Goal: Information Seeking & Learning: Learn about a topic

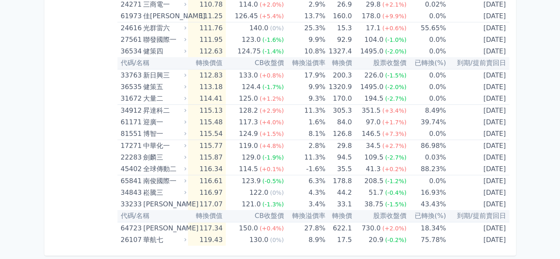
scroll to position [1697, 0]
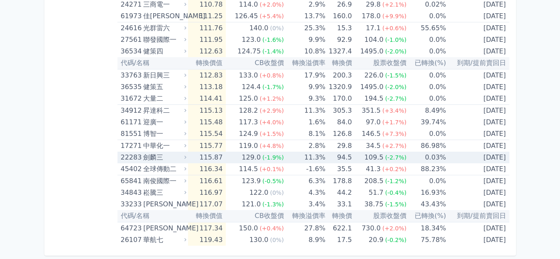
click at [151, 159] on div "劍麟三" at bounding box center [163, 158] width 41 height 12
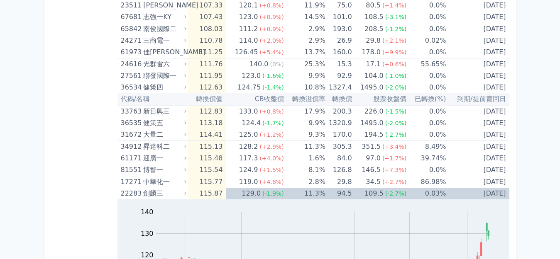
scroll to position [1655, 0]
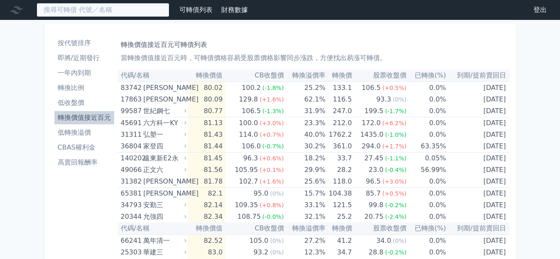
click at [125, 10] on input at bounding box center [103, 10] width 133 height 14
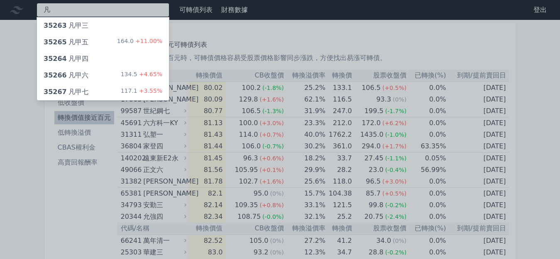
type input "凡"
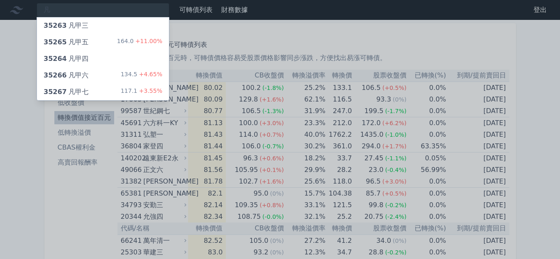
click at [94, 78] on div "35266 凡甲六 134.5 +4.65%" at bounding box center [103, 75] width 132 height 17
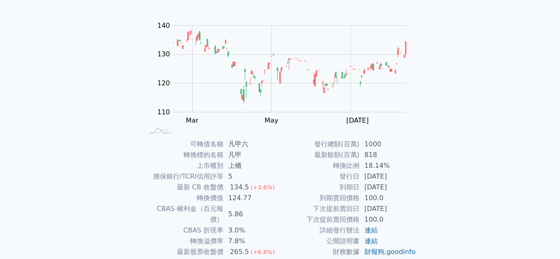
scroll to position [83, 0]
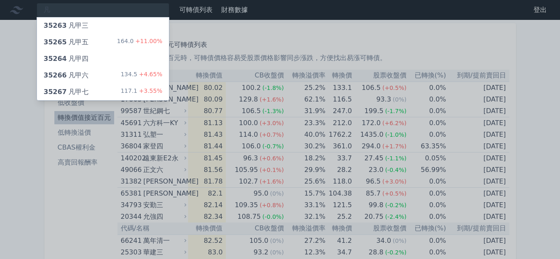
click at [11, 127] on div at bounding box center [280, 129] width 560 height 259
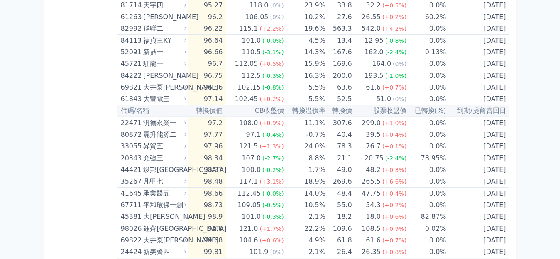
scroll to position [1037, 0]
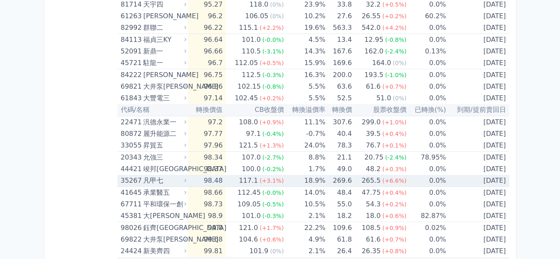
click at [148, 182] on div "凡甲七" at bounding box center [163, 181] width 41 height 12
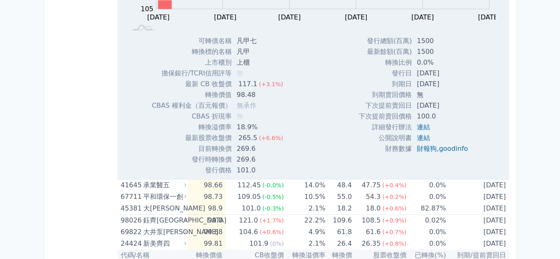
scroll to position [1411, 0]
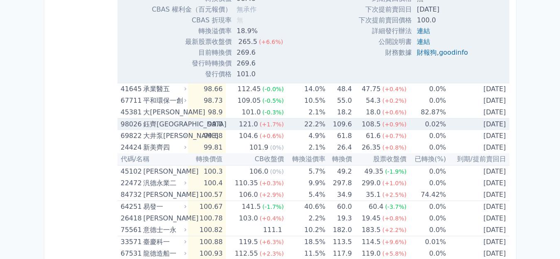
click at [161, 124] on div "鈺齊[GEOGRAPHIC_DATA]" at bounding box center [163, 125] width 41 height 12
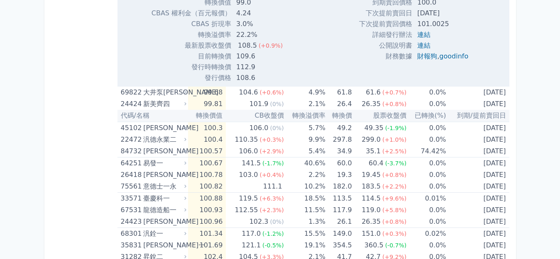
scroll to position [1743, 0]
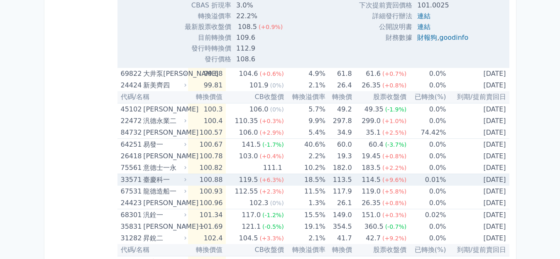
click at [149, 178] on div "臺慶科一" at bounding box center [163, 180] width 41 height 12
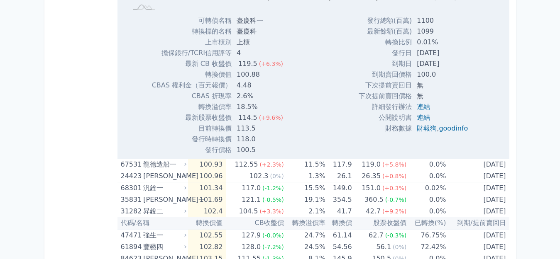
scroll to position [2116, 0]
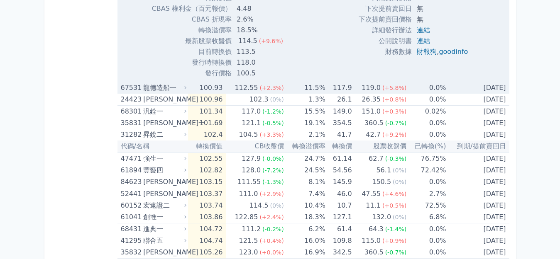
click at [149, 90] on div "龍德造船一" at bounding box center [163, 88] width 41 height 12
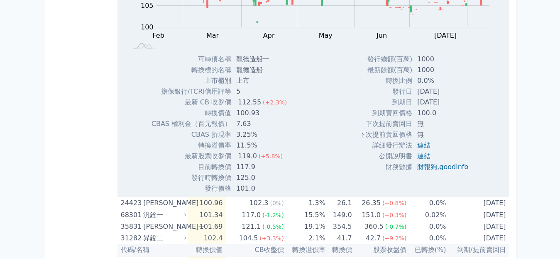
scroll to position [2323, 0]
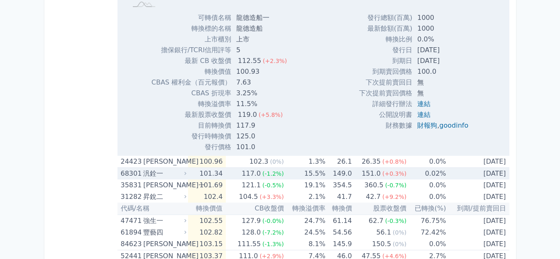
click at [150, 174] on div "汎銓一" at bounding box center [163, 174] width 41 height 12
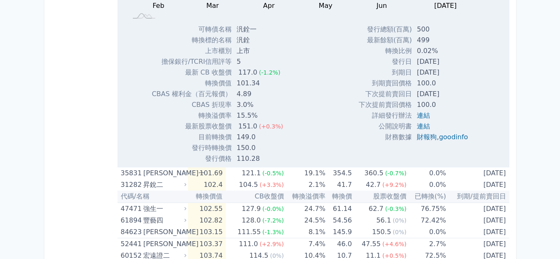
scroll to position [2655, 0]
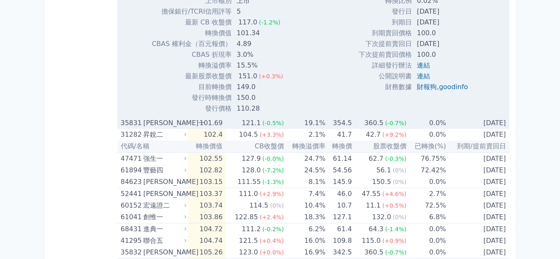
click at [157, 124] on div "[PERSON_NAME]一" at bounding box center [163, 123] width 41 height 12
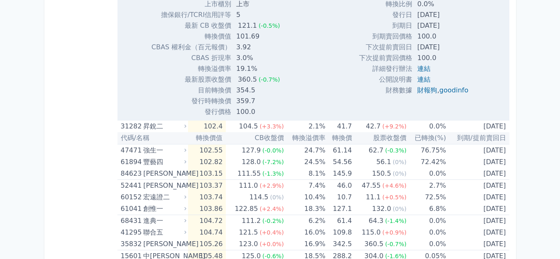
scroll to position [2946, 0]
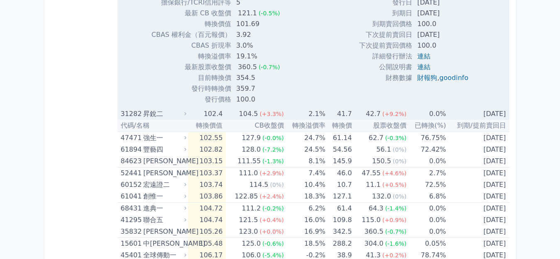
click at [154, 115] on div "昇銳二" at bounding box center [163, 114] width 41 height 12
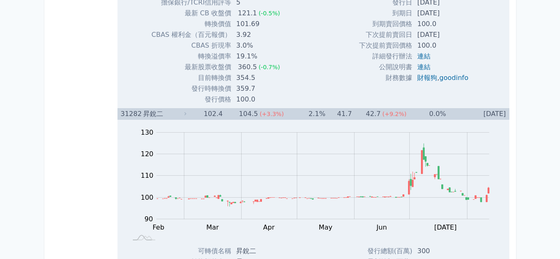
click at [152, 115] on div "昇銳二" at bounding box center [163, 114] width 41 height 12
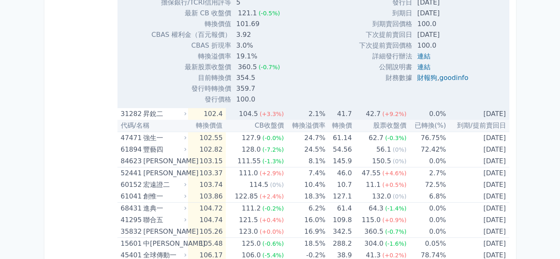
click at [152, 115] on div "昇銳二" at bounding box center [163, 114] width 41 height 12
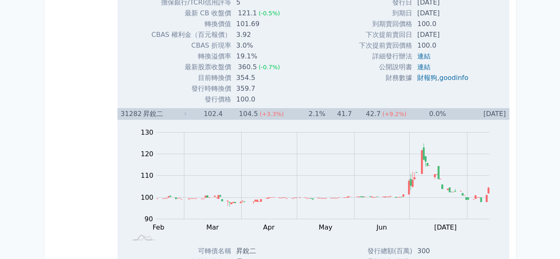
click at [152, 115] on div "昇銳二" at bounding box center [163, 114] width 41 height 12
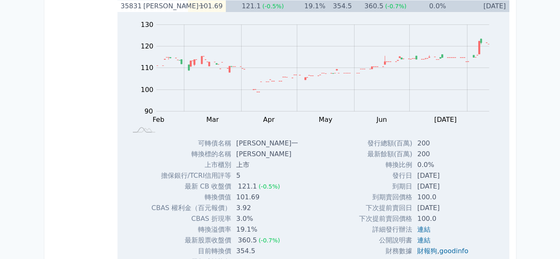
scroll to position [2697, 0]
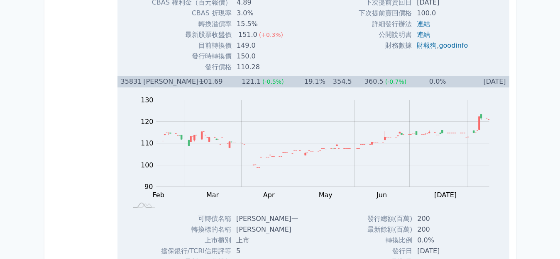
click at [154, 83] on div "[PERSON_NAME]一" at bounding box center [163, 82] width 41 height 12
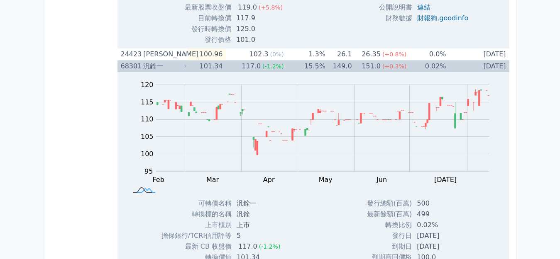
scroll to position [2365, 0]
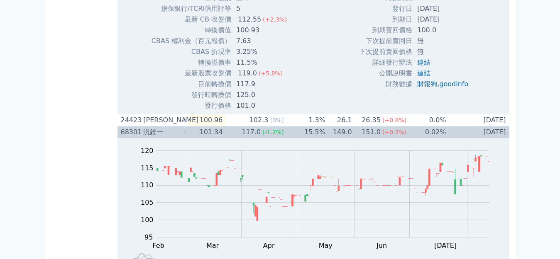
click at [155, 132] on div "汎銓一" at bounding box center [163, 133] width 41 height 12
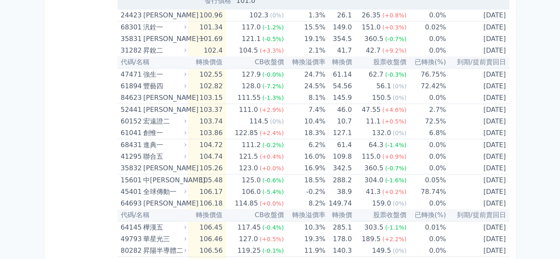
scroll to position [2489, 0]
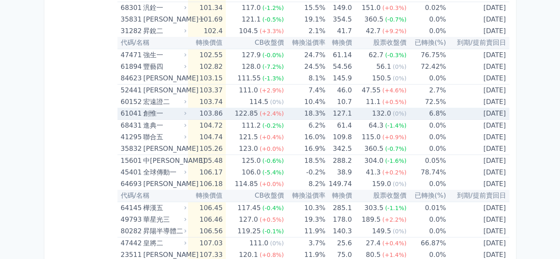
click at [155, 114] on div "創惟一" at bounding box center [163, 114] width 41 height 12
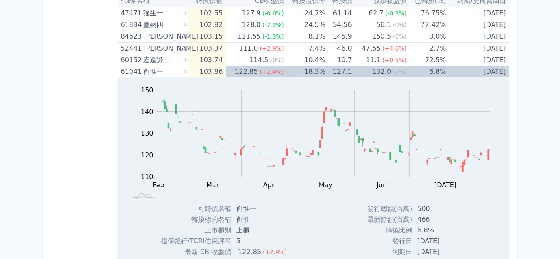
scroll to position [2531, 0]
click at [152, 72] on div "創惟一" at bounding box center [163, 72] width 41 height 12
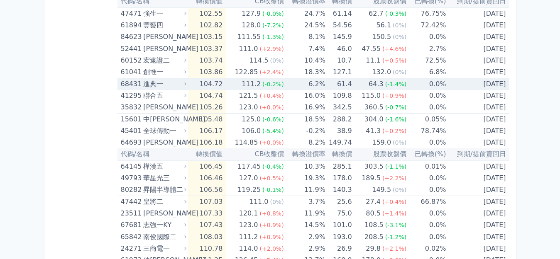
click at [147, 85] on div "進典一" at bounding box center [163, 84] width 41 height 12
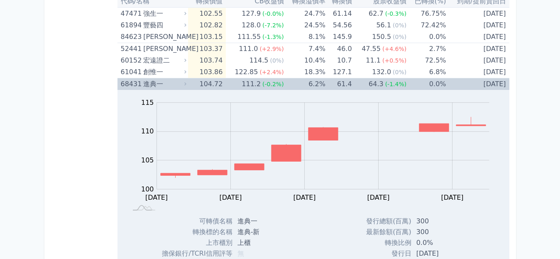
click at [147, 85] on div "進典一" at bounding box center [163, 84] width 41 height 12
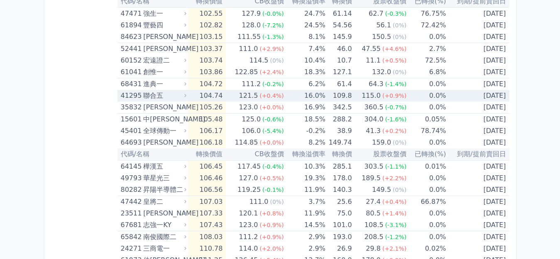
click at [152, 98] on div "聯合五" at bounding box center [163, 96] width 41 height 12
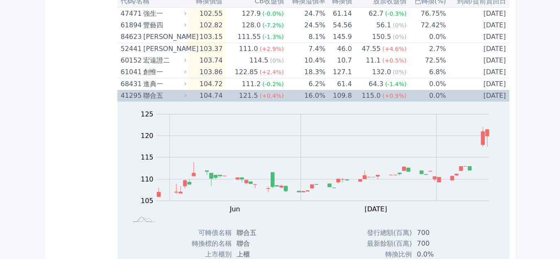
click at [152, 98] on div "聯合五" at bounding box center [163, 96] width 41 height 12
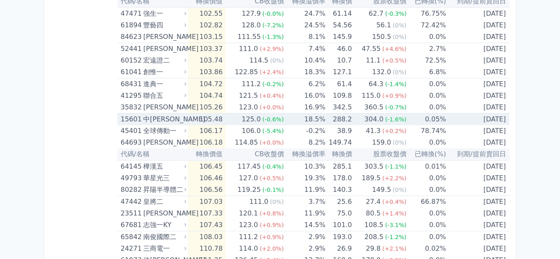
click at [151, 119] on div "中[PERSON_NAME]" at bounding box center [163, 120] width 41 height 12
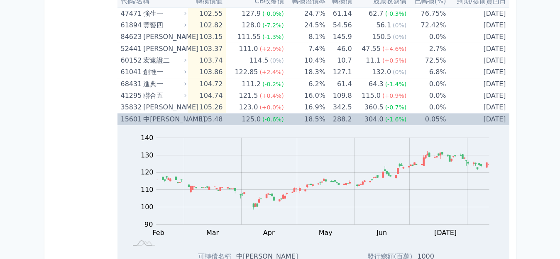
click at [152, 119] on div "中[PERSON_NAME]" at bounding box center [163, 120] width 41 height 12
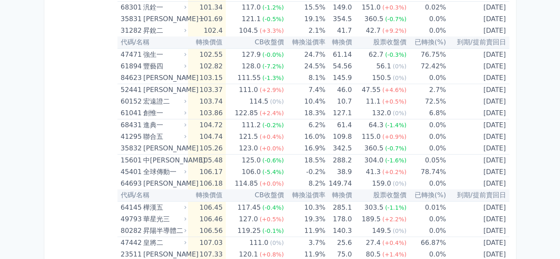
scroll to position [0, 0]
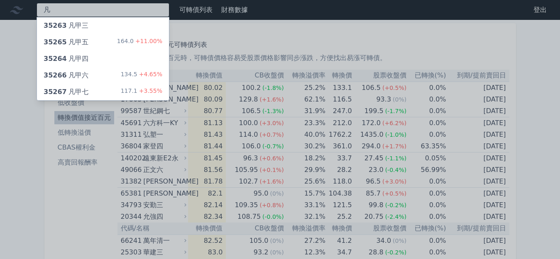
click at [83, 9] on div "凡 35263 凡甲三 35265 凡甲五 164.0 +11.00% 35264 凡甲四 35266 凡甲六 134.5 +4.65% 35267 凡甲七 …" at bounding box center [103, 10] width 133 height 14
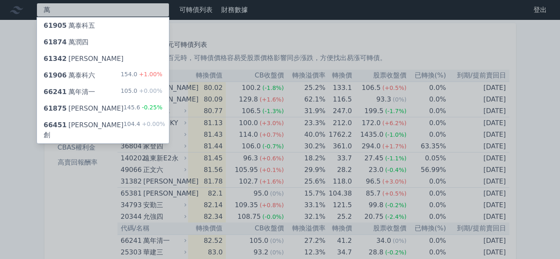
type input "萬"
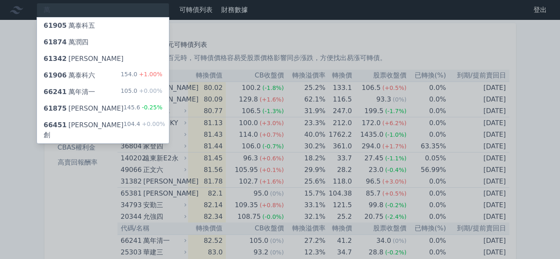
click at [77, 75] on div "61906 萬泰科六" at bounding box center [69, 76] width 51 height 10
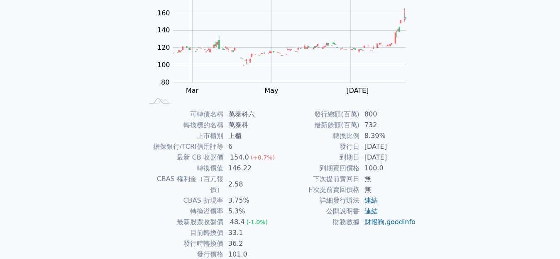
scroll to position [42, 0]
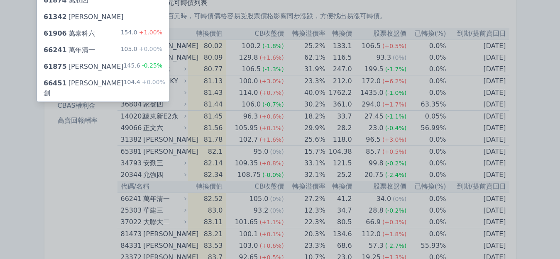
click at [96, 11] on div at bounding box center [280, 129] width 560 height 259
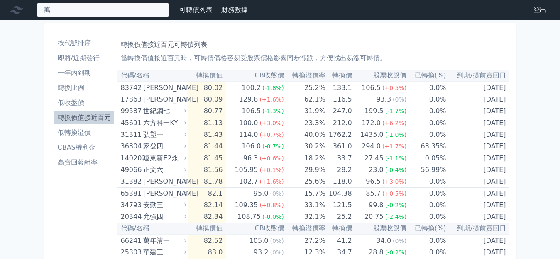
click at [68, 11] on div "萬 61905 萬泰科五 61874 萬潤四 61342 萬旭二 61906 萬泰科六 154.0 +1.00% 66241 萬年清一 105.0 +0.00…" at bounding box center [103, 10] width 133 height 14
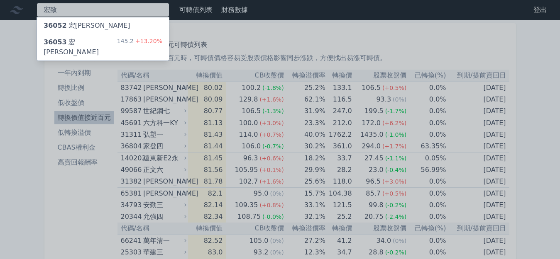
type input "宏致"
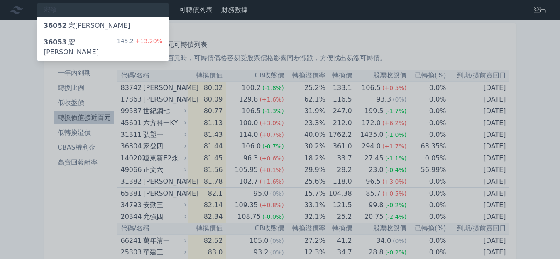
click at [74, 42] on div "36053 宏致三" at bounding box center [80, 47] width 73 height 20
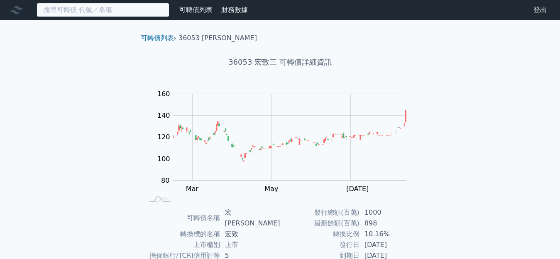
click at [75, 9] on input at bounding box center [103, 10] width 133 height 14
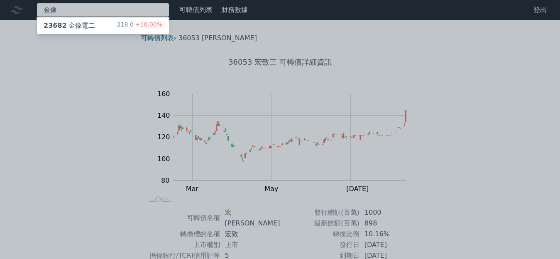
type input "金像"
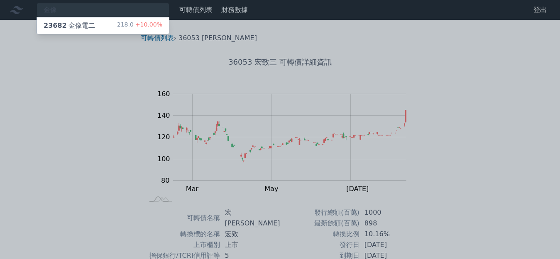
click at [81, 27] on div "23682 金像電二" at bounding box center [69, 26] width 51 height 10
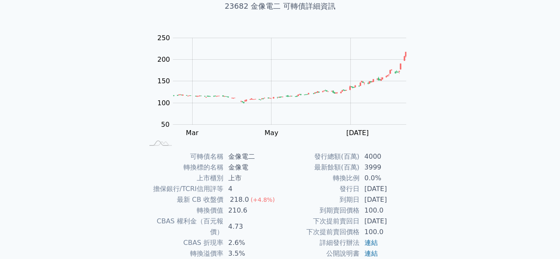
scroll to position [41, 0]
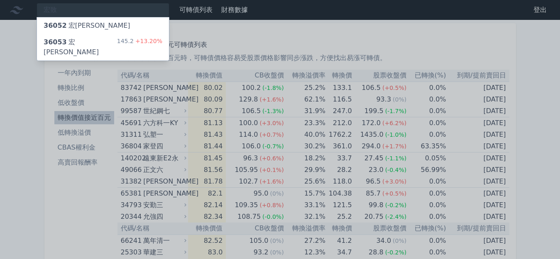
click at [0, 131] on div at bounding box center [280, 129] width 560 height 259
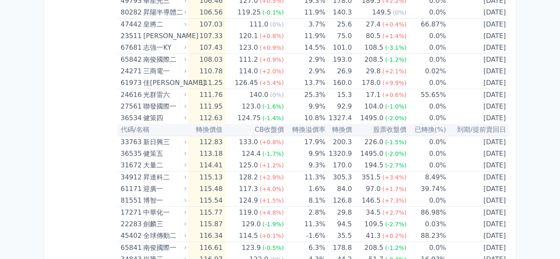
scroll to position [2775, 0]
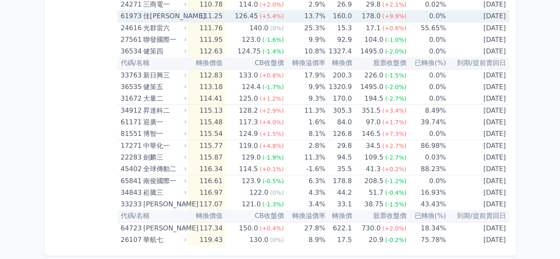
click at [156, 18] on div "佳[PERSON_NAME]" at bounding box center [163, 16] width 41 height 12
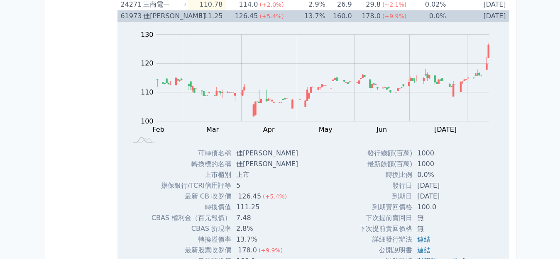
click at [156, 18] on div "佳[PERSON_NAME]" at bounding box center [163, 16] width 41 height 12
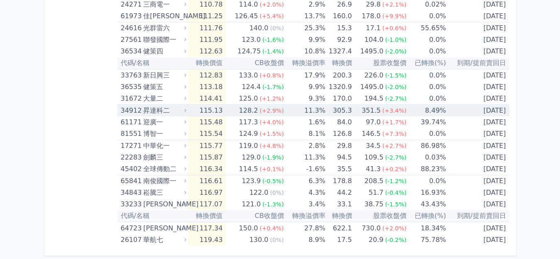
click at [154, 112] on div "昇達科二" at bounding box center [163, 111] width 41 height 12
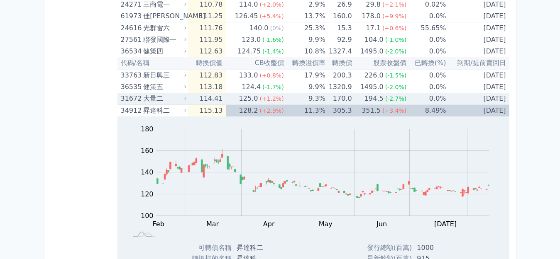
click at [154, 98] on div "大量二" at bounding box center [163, 99] width 41 height 12
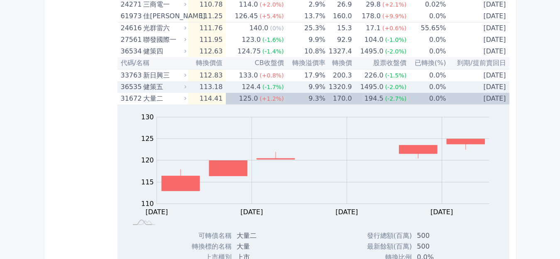
click at [158, 89] on div "健策五" at bounding box center [163, 87] width 41 height 12
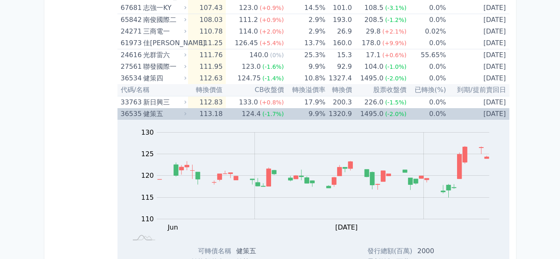
scroll to position [2734, 0]
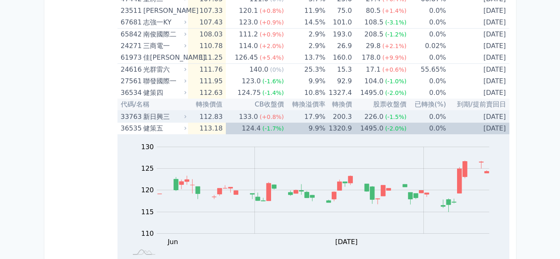
click at [159, 116] on div "新日興三" at bounding box center [163, 117] width 41 height 12
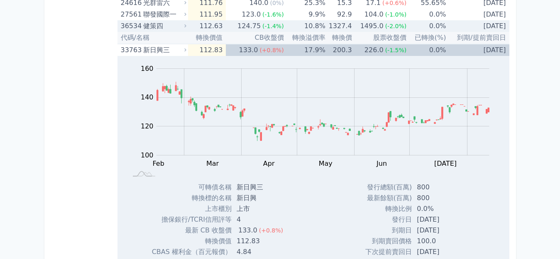
scroll to position [2775, 0]
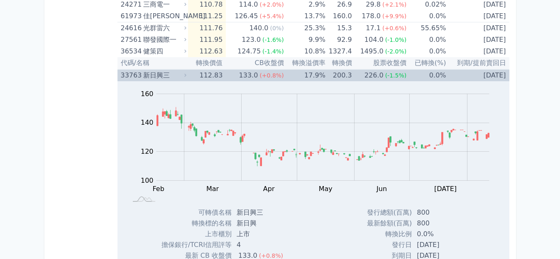
click at [157, 77] on div "新日興三" at bounding box center [163, 76] width 41 height 12
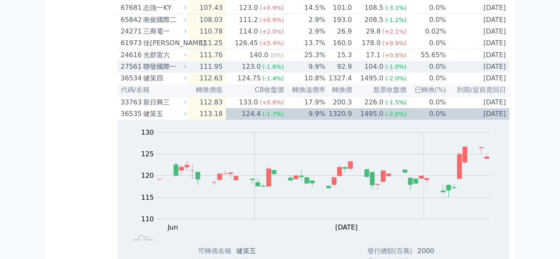
scroll to position [2734, 0]
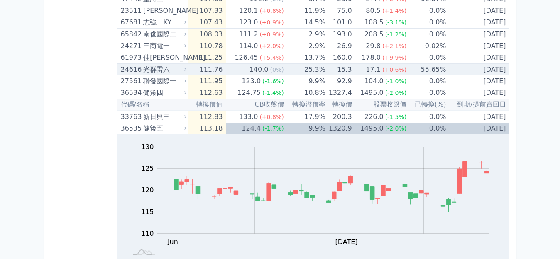
click at [158, 69] on div "光群雷六" at bounding box center [163, 70] width 41 height 12
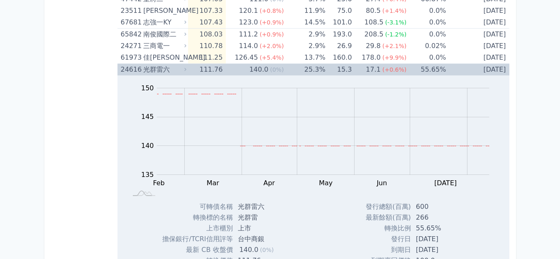
click at [157, 68] on div "光群雷六" at bounding box center [163, 70] width 41 height 12
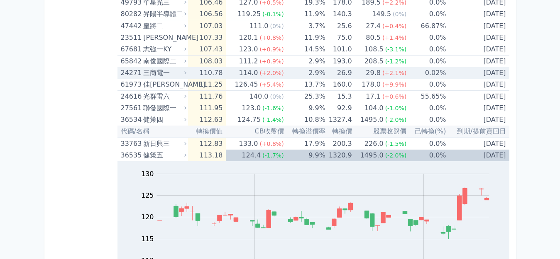
scroll to position [2692, 0]
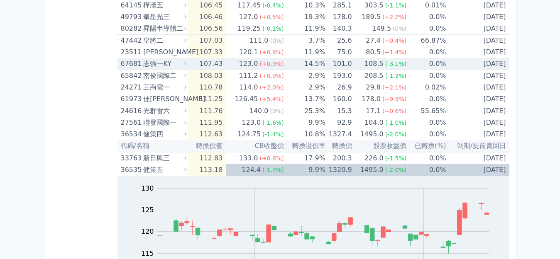
click at [161, 63] on div "志強一KY" at bounding box center [163, 64] width 41 height 12
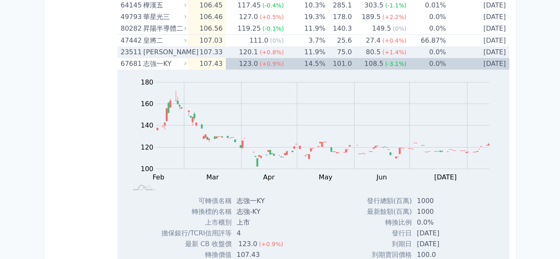
click at [157, 54] on div "[PERSON_NAME]" at bounding box center [163, 52] width 41 height 12
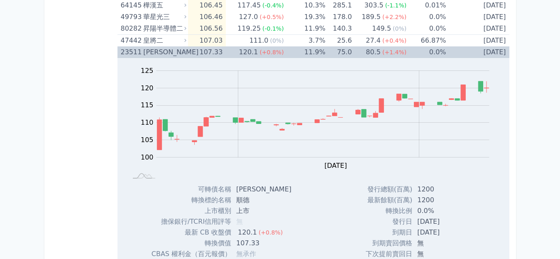
click at [156, 54] on div "[PERSON_NAME]" at bounding box center [163, 52] width 41 height 12
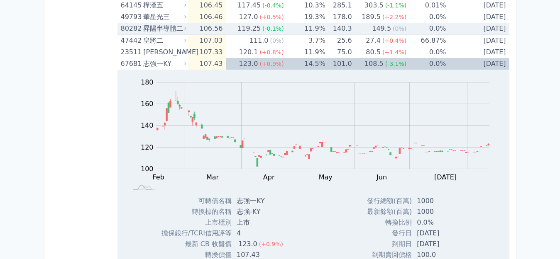
click at [152, 28] on div "昇陽半導體二" at bounding box center [163, 29] width 41 height 12
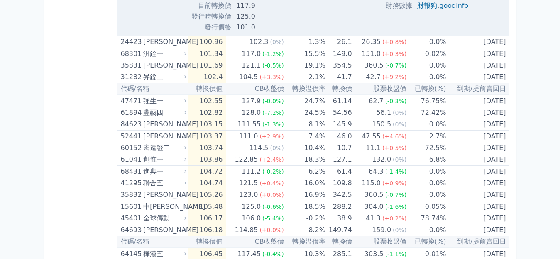
scroll to position [2153, 0]
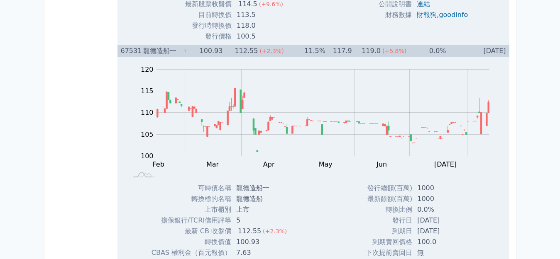
click at [165, 49] on div "龍德造船一" at bounding box center [163, 51] width 41 height 12
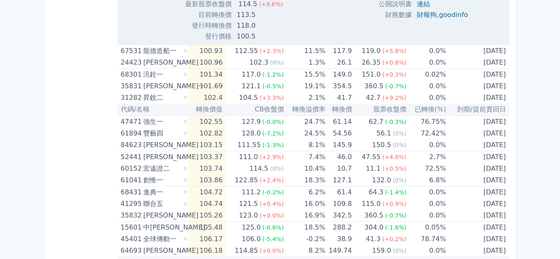
scroll to position [1904, 0]
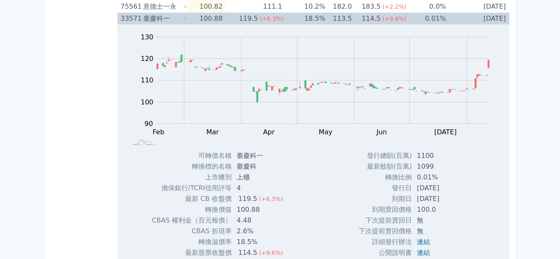
click at [154, 20] on div "臺慶科一" at bounding box center [163, 19] width 41 height 12
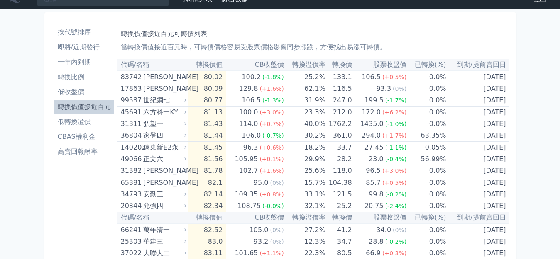
scroll to position [0, 0]
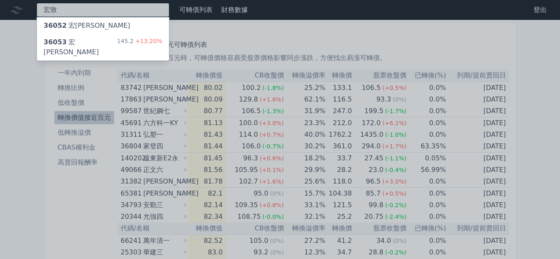
click at [85, 11] on div "宏致 36052 宏致二 36053 宏致三 145.2 +13.20%" at bounding box center [103, 10] width 133 height 14
type input "宏"
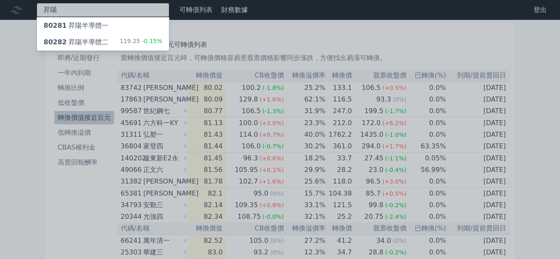
type input "昇陽"
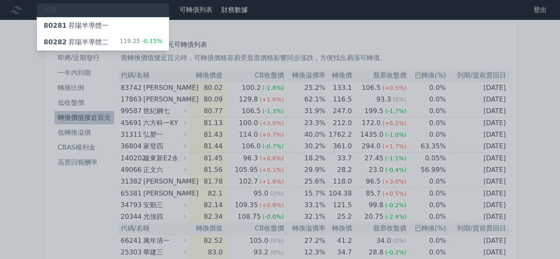
click at [98, 42] on div "80282 昇陽半導體二" at bounding box center [76, 42] width 65 height 10
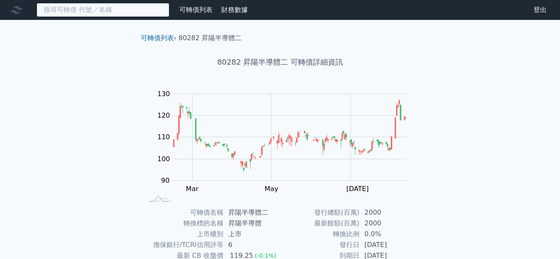
click at [66, 11] on input at bounding box center [103, 10] width 133 height 14
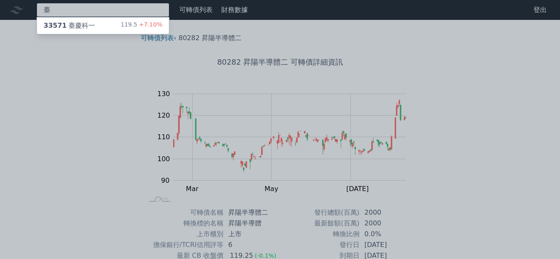
type input "臺"
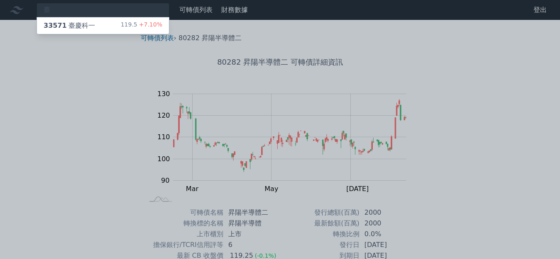
click at [73, 26] on div "33571 臺慶科一" at bounding box center [69, 26] width 51 height 10
